Goal: Task Accomplishment & Management: Use online tool/utility

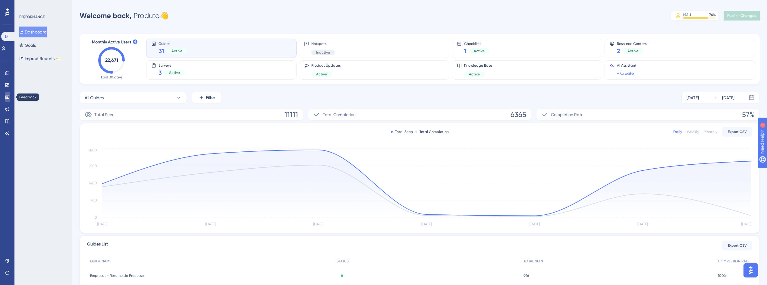
click at [8, 98] on icon at bounding box center [7, 97] width 4 height 4
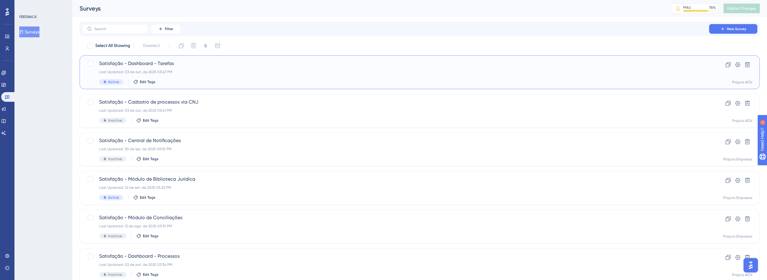
click at [161, 72] on div "Last Updated: 03 de out. de 2025 03:47 PM" at bounding box center [395, 72] width 592 height 5
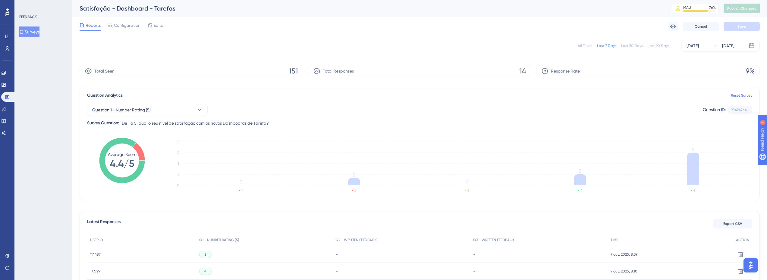
click at [165, 30] on div "Reports Configuration Editor Troubleshoot Cancel Save" at bounding box center [420, 26] width 680 height 19
click at [161, 27] on span "Editor" at bounding box center [159, 25] width 11 height 7
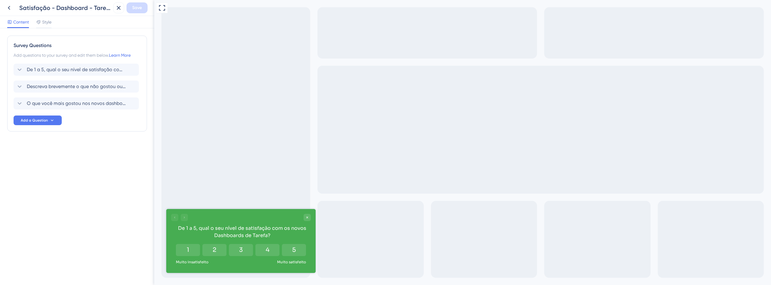
click at [14, 10] on div "Satisfação - Dashboard - Tarefas" at bounding box center [57, 7] width 107 height 11
click at [9, 8] on icon at bounding box center [8, 7] width 7 height 7
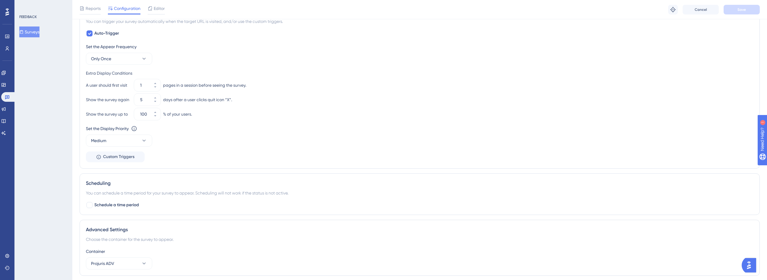
scroll to position [239, 0]
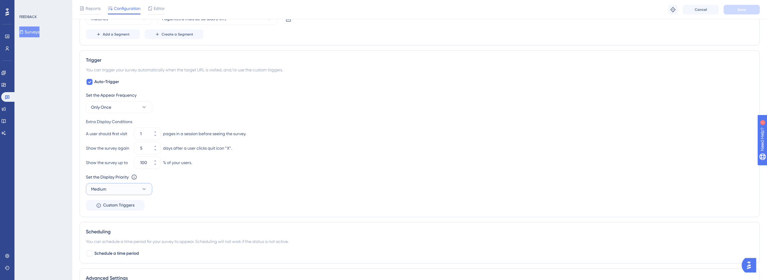
click at [141, 186] on button "Medium" at bounding box center [119, 189] width 66 height 12
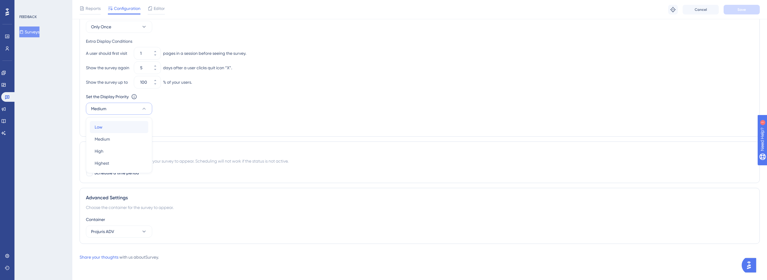
click at [122, 131] on div "Low Low" at bounding box center [119, 127] width 49 height 12
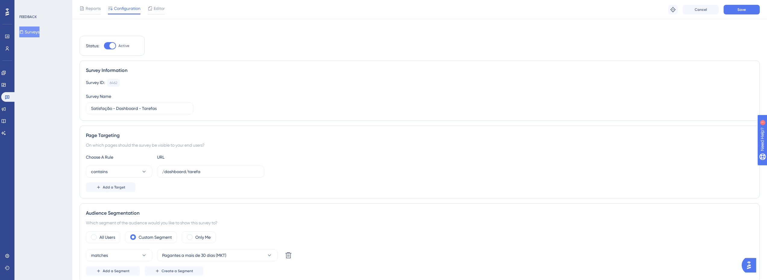
scroll to position [0, 0]
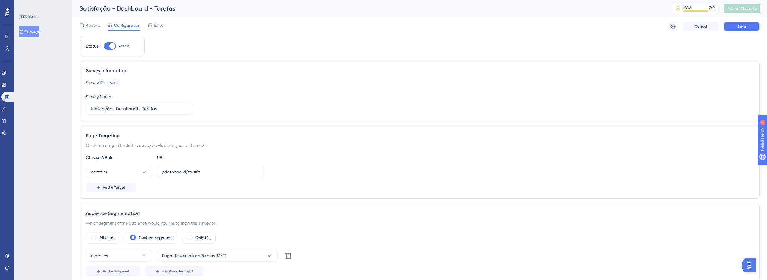
click at [731, 26] on button "Save" at bounding box center [741, 27] width 36 height 10
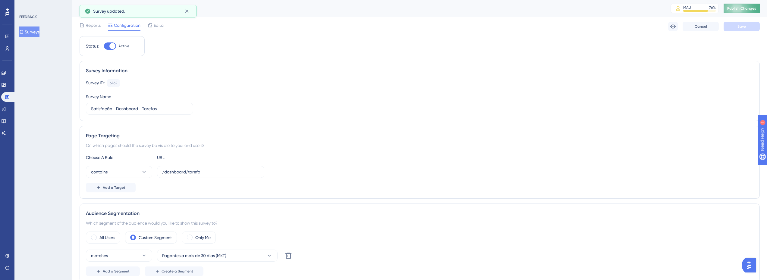
click at [750, 10] on span "Publish Changes" at bounding box center [741, 8] width 29 height 5
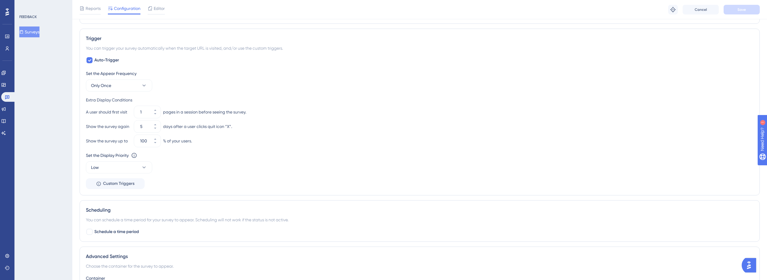
scroll to position [281, 0]
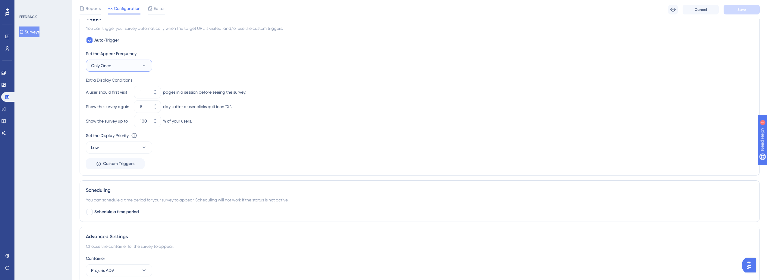
click at [115, 70] on button "Only Once" at bounding box center [119, 66] width 66 height 12
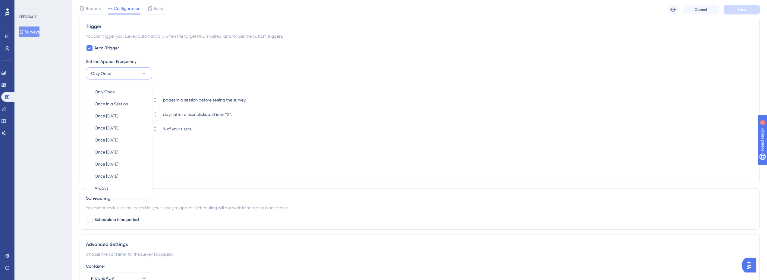
click at [157, 36] on div "You can trigger your survey automatically when the target URL is visited, and/o…" at bounding box center [419, 36] width 667 height 7
